Goal: Task Accomplishment & Management: Complete application form

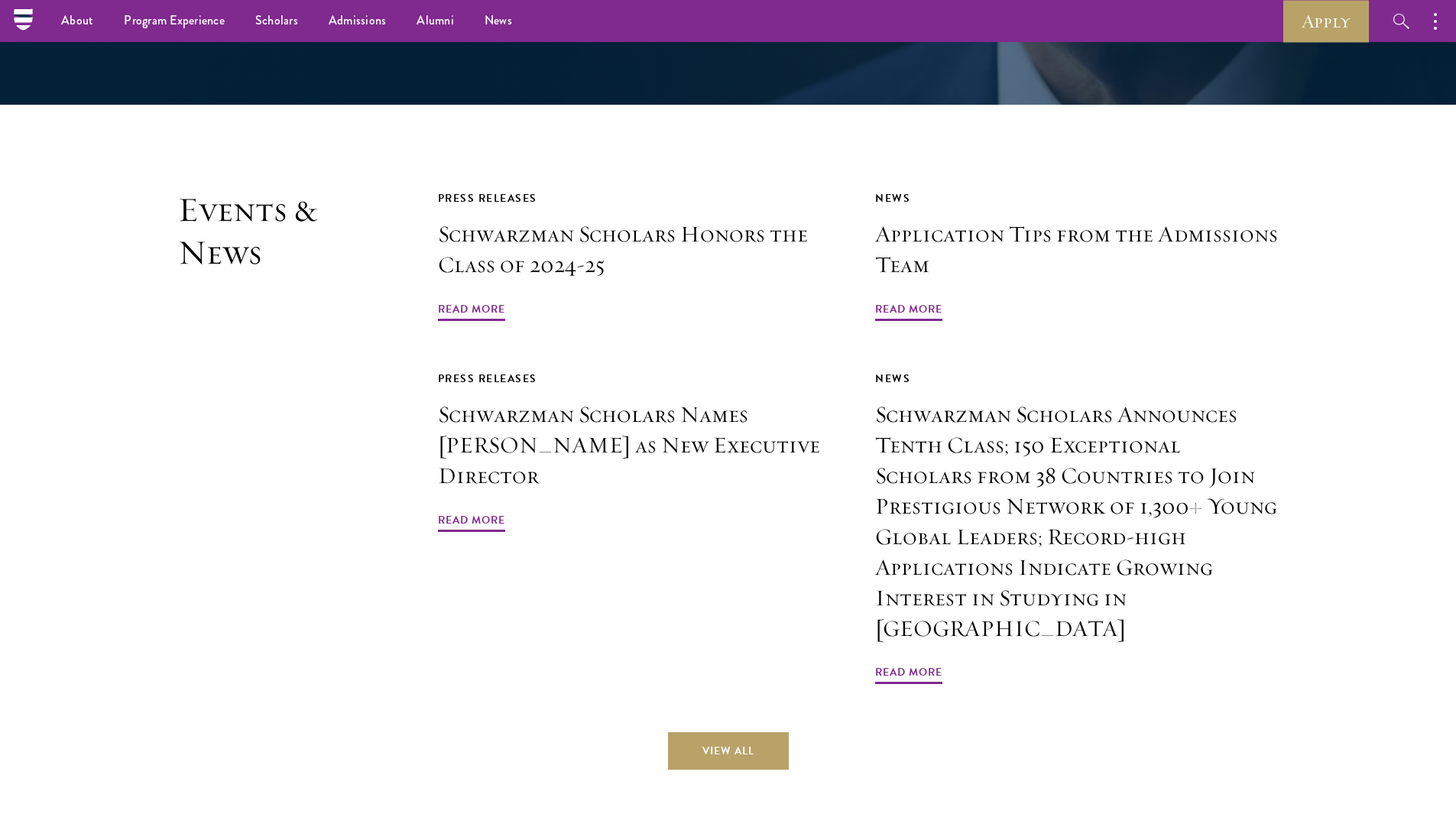
scroll to position [3661, 0]
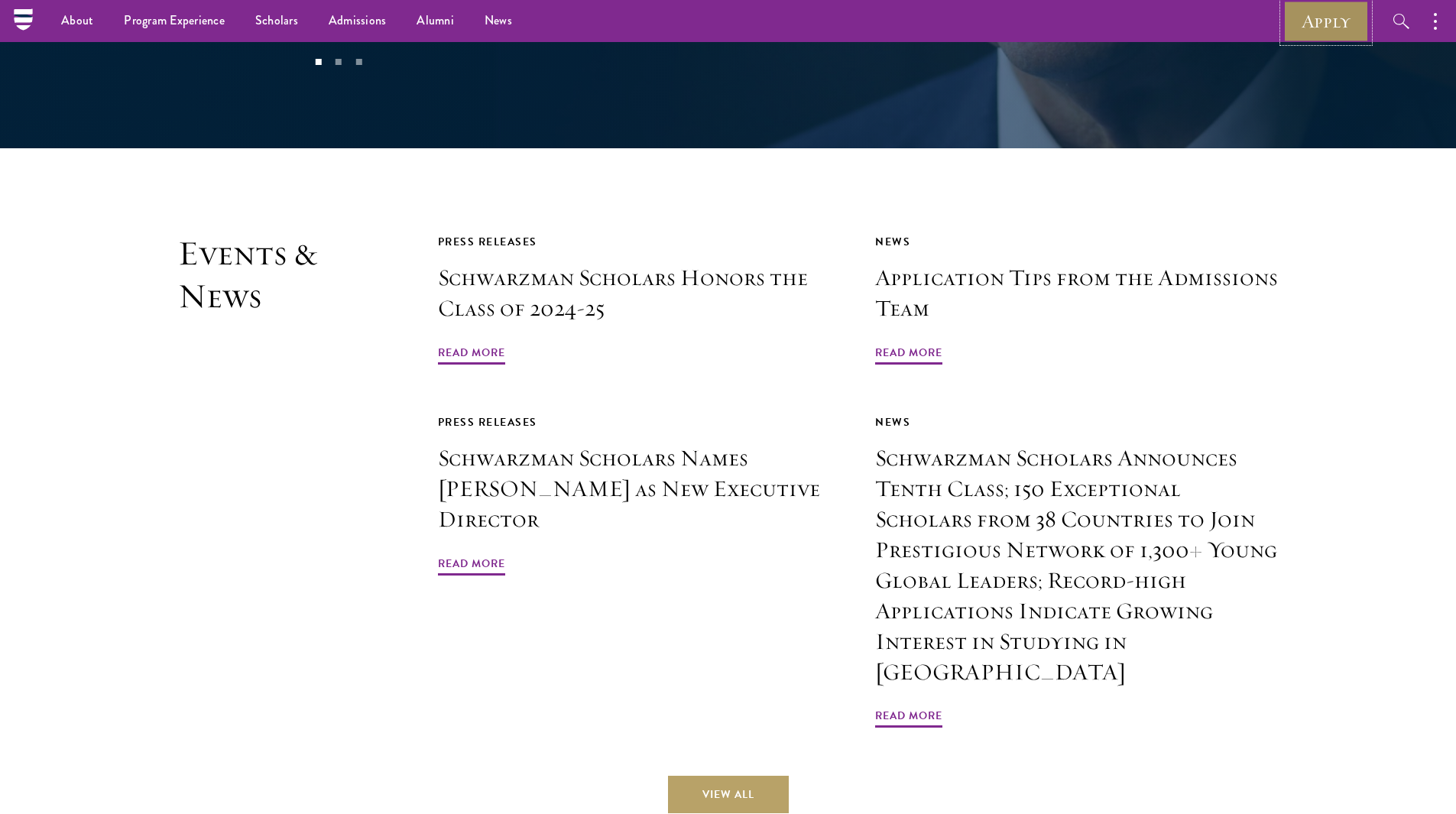
click at [1343, 8] on link "Apply" at bounding box center [1326, 21] width 86 height 42
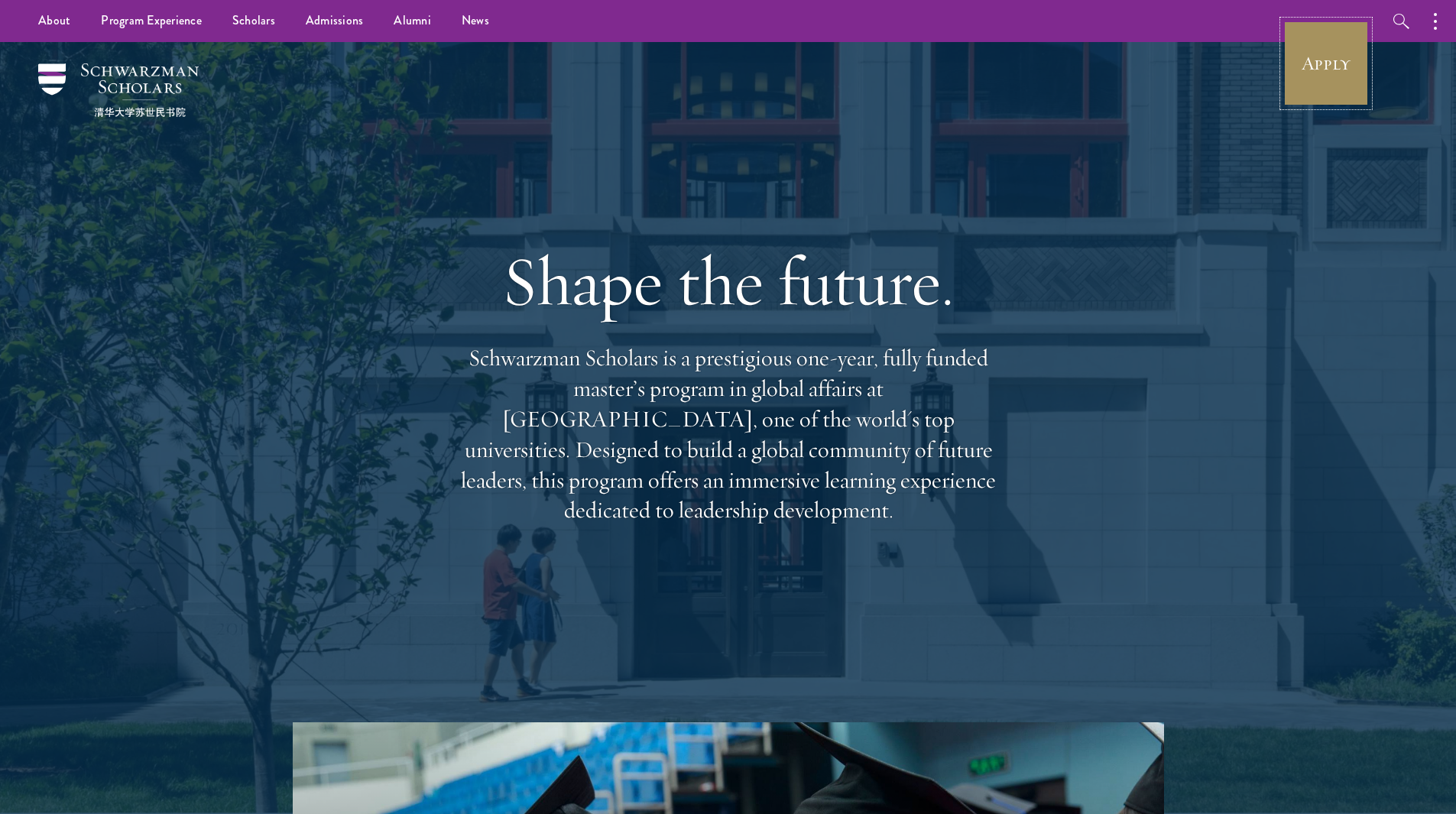
click at [1322, 58] on link "Apply" at bounding box center [1326, 64] width 86 height 86
